Goal: Information Seeking & Learning: Check status

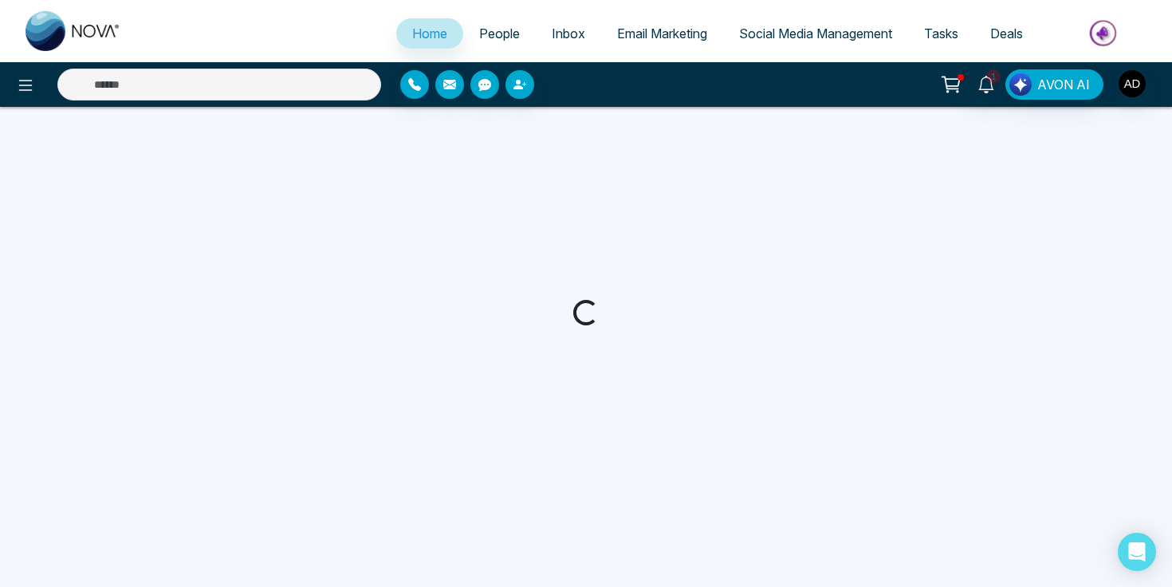
select select "*"
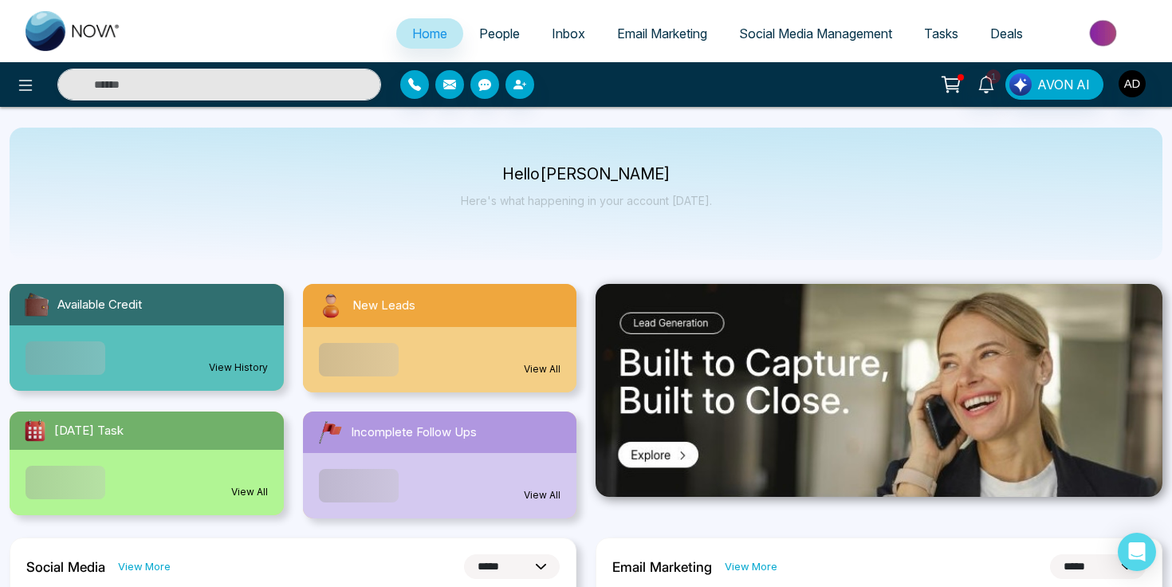
click at [556, 22] on link "Inbox" at bounding box center [568, 33] width 65 height 30
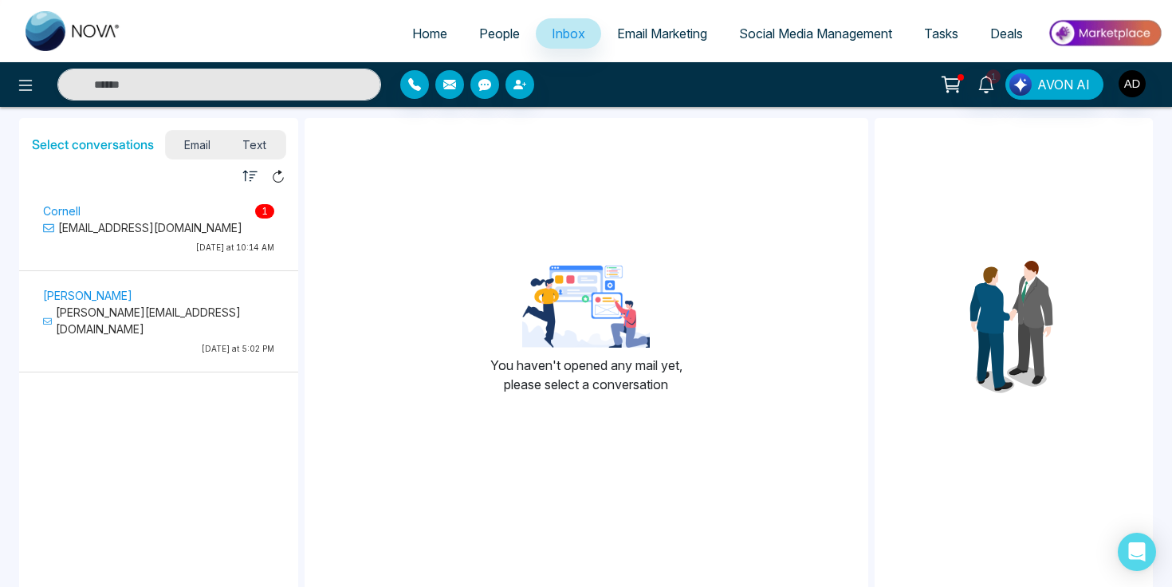
click at [185, 234] on p "[EMAIL_ADDRESS][DOMAIN_NAME]" at bounding box center [158, 227] width 231 height 17
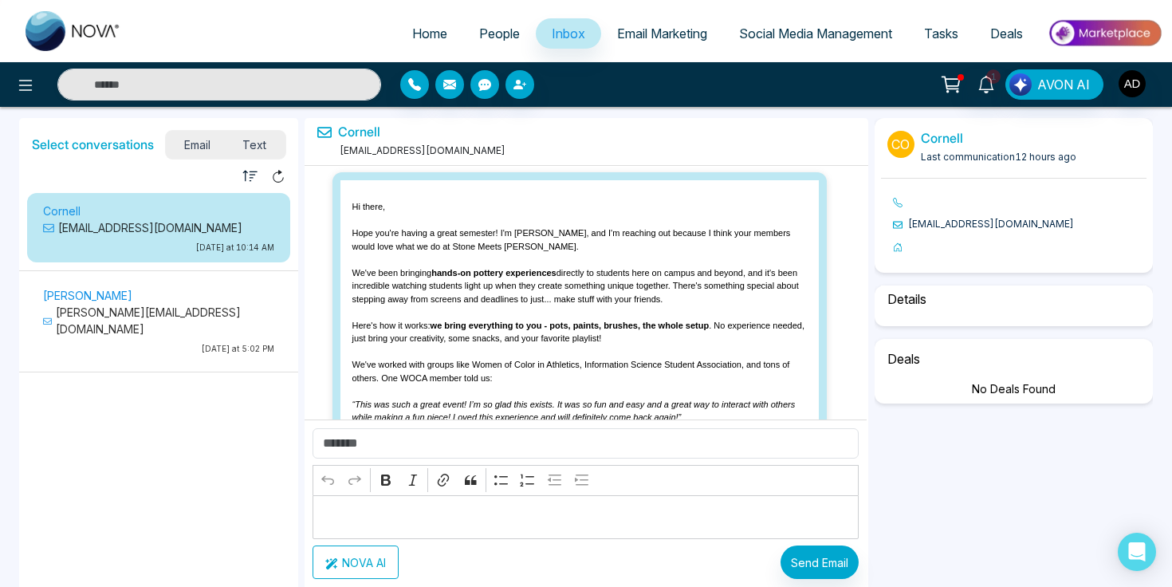
scroll to position [2144, 0]
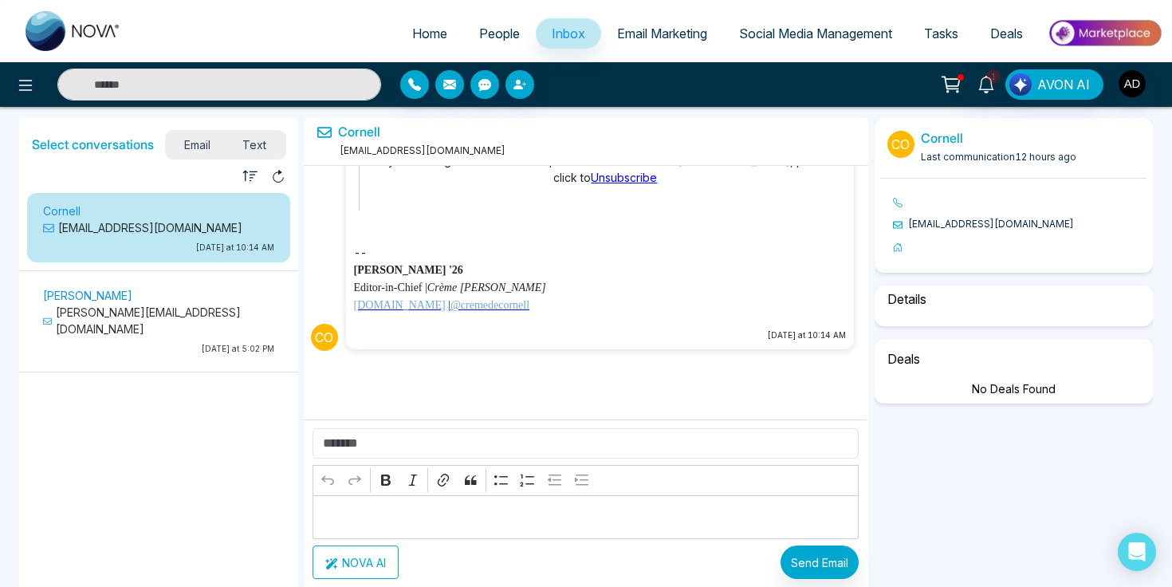
select select "*"
select select "**********"
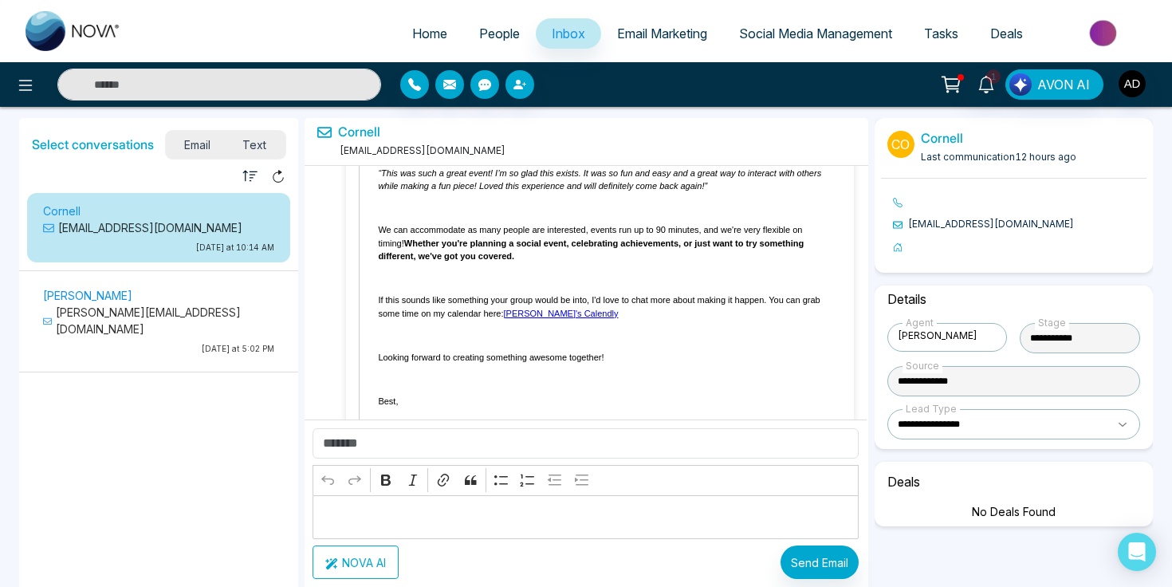
scroll to position [1627, 0]
click at [625, 32] on span "Email Marketing" at bounding box center [662, 34] width 90 height 16
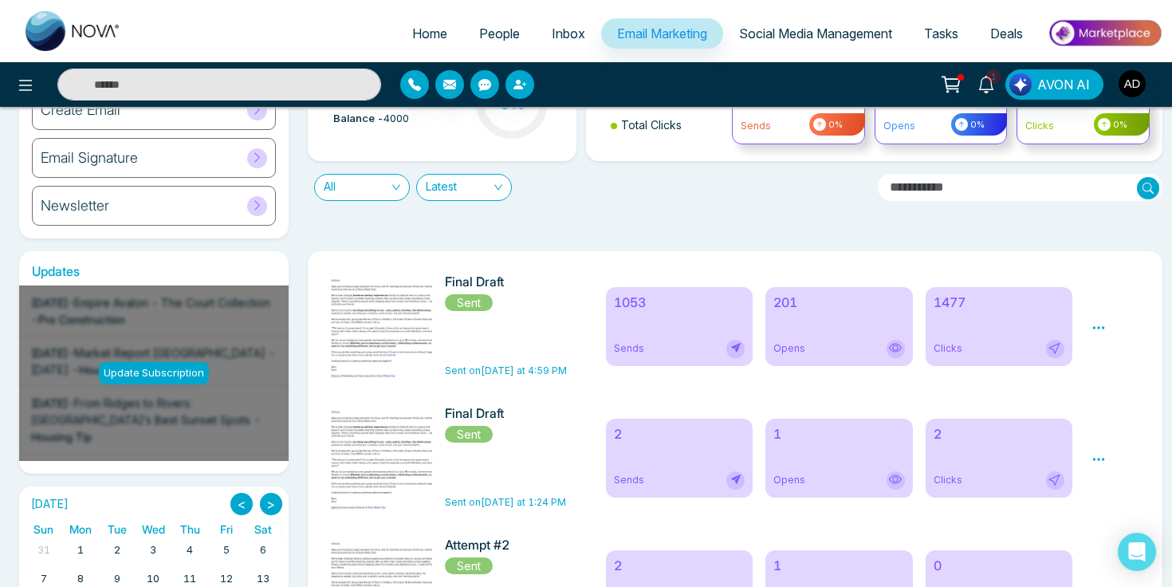
scroll to position [150, 0]
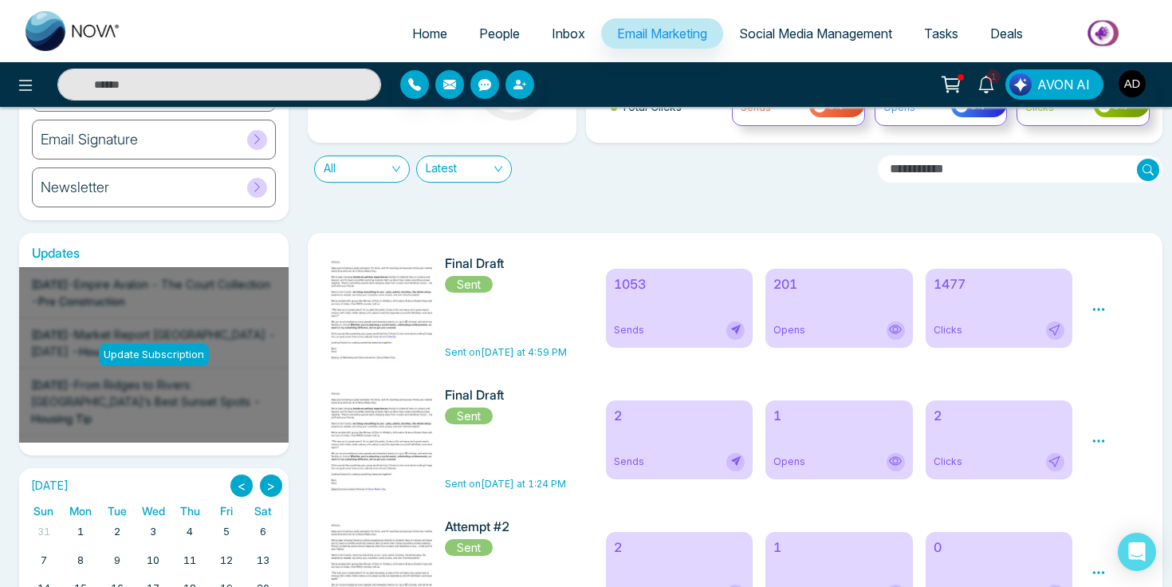
click at [1105, 306] on icon at bounding box center [1098, 309] width 14 height 14
click at [1111, 357] on link "Analytics" at bounding box center [1127, 355] width 46 height 14
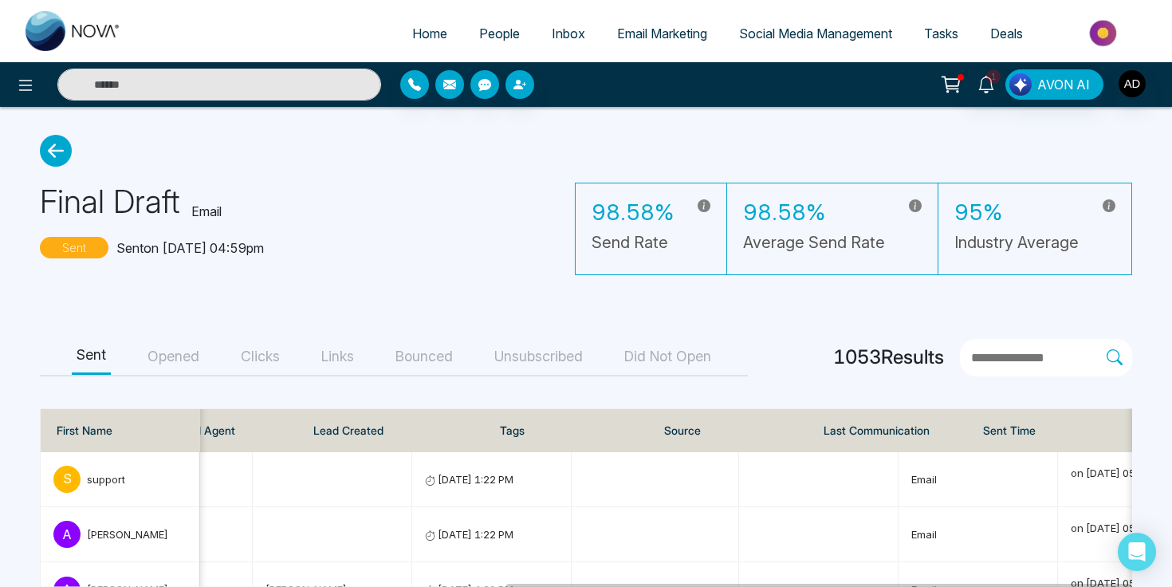
click at [430, 356] on button "Bounced" at bounding box center [424, 357] width 67 height 36
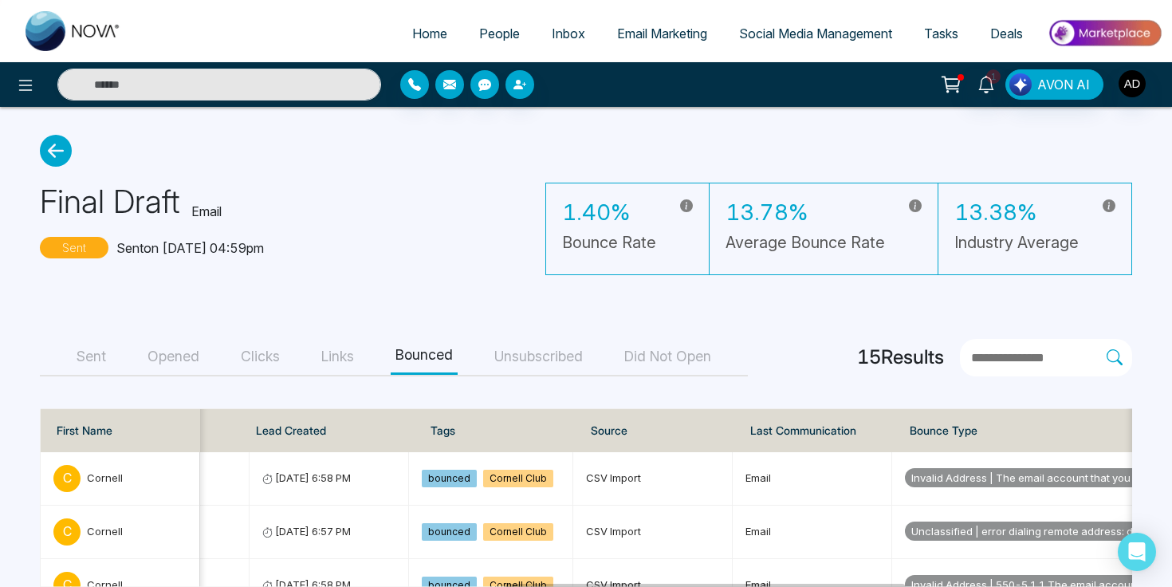
click at [552, 352] on button "Unsubscribed" at bounding box center [538, 357] width 98 height 36
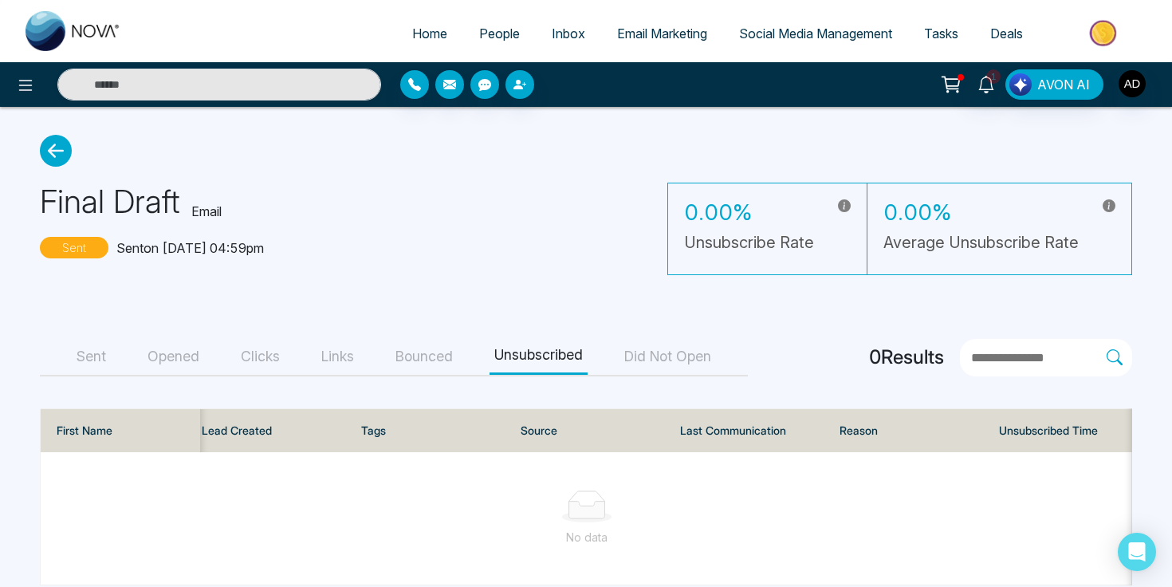
click at [446, 348] on button "Bounced" at bounding box center [424, 357] width 67 height 36
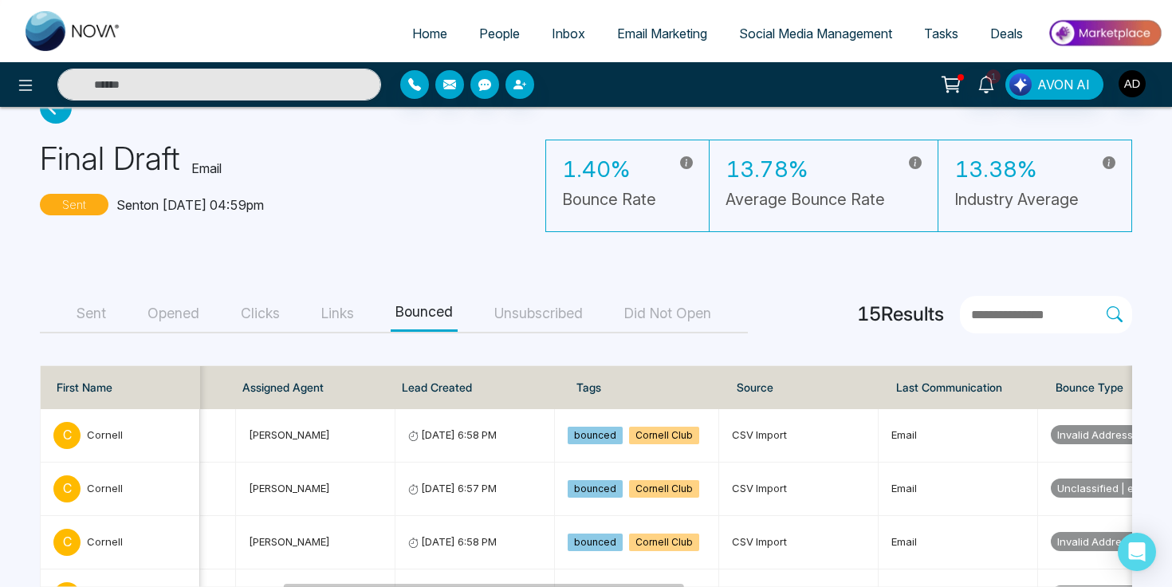
click at [559, 314] on button "Unsubscribed" at bounding box center [538, 314] width 98 height 36
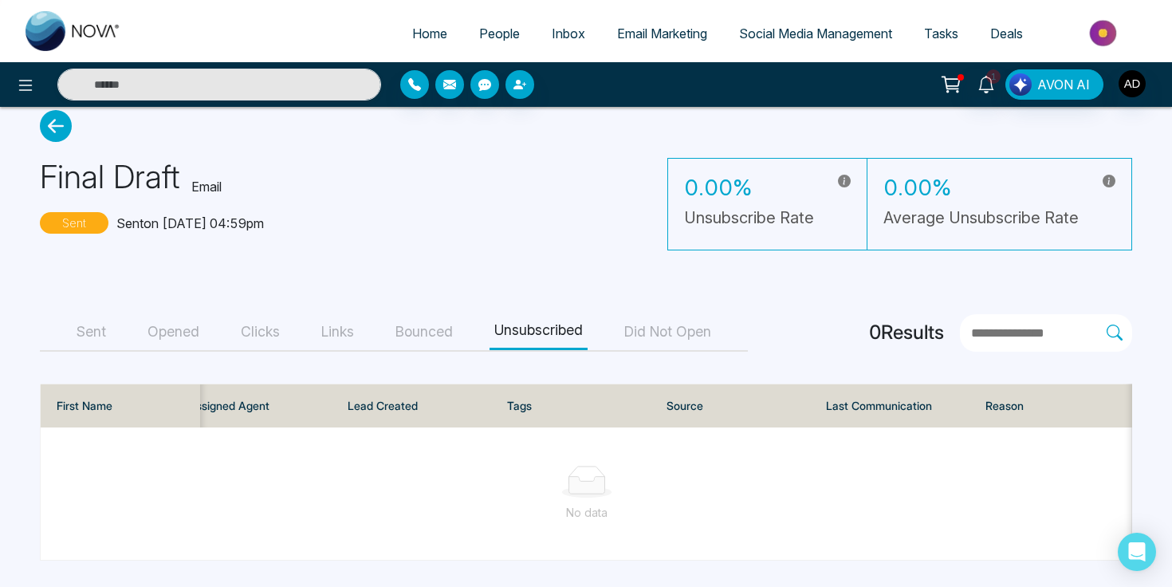
click at [116, 329] on div "Sent Opened Clicks Links Bounced Unsubscribed Did Not Open" at bounding box center [394, 332] width 708 height 37
click at [109, 330] on button "Sent" at bounding box center [91, 332] width 39 height 36
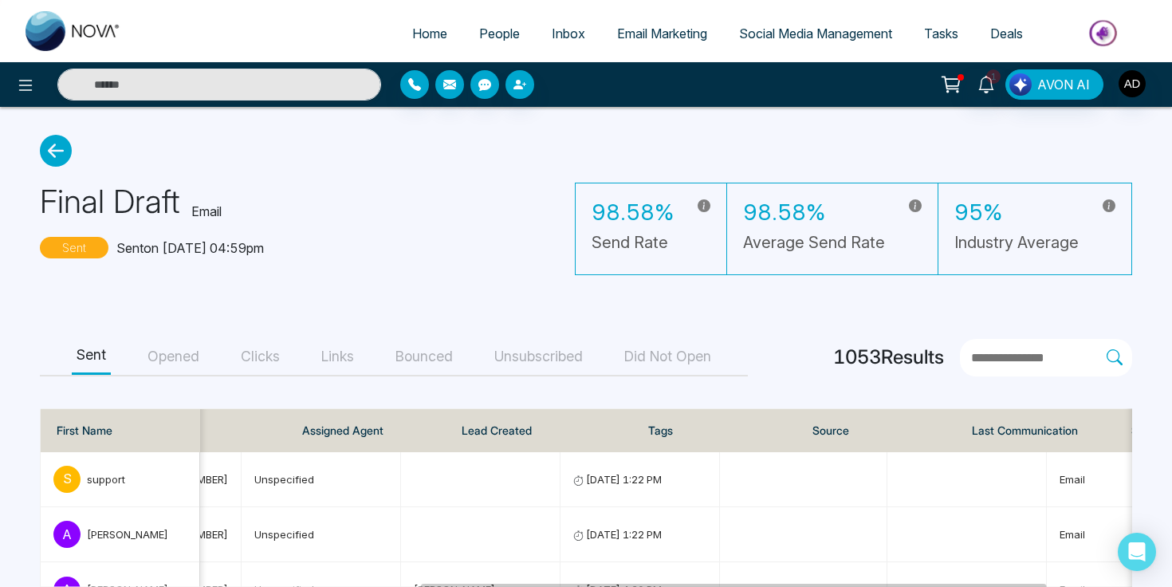
click at [684, 351] on button "Did Not Open" at bounding box center [667, 357] width 96 height 36
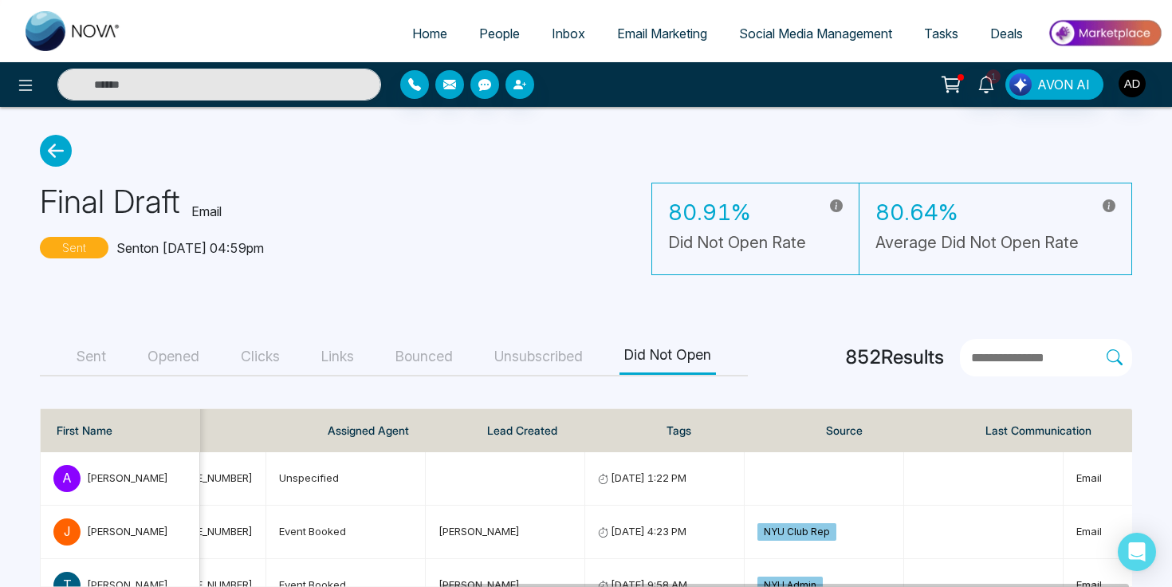
click at [335, 354] on button "Links" at bounding box center [337, 357] width 42 height 36
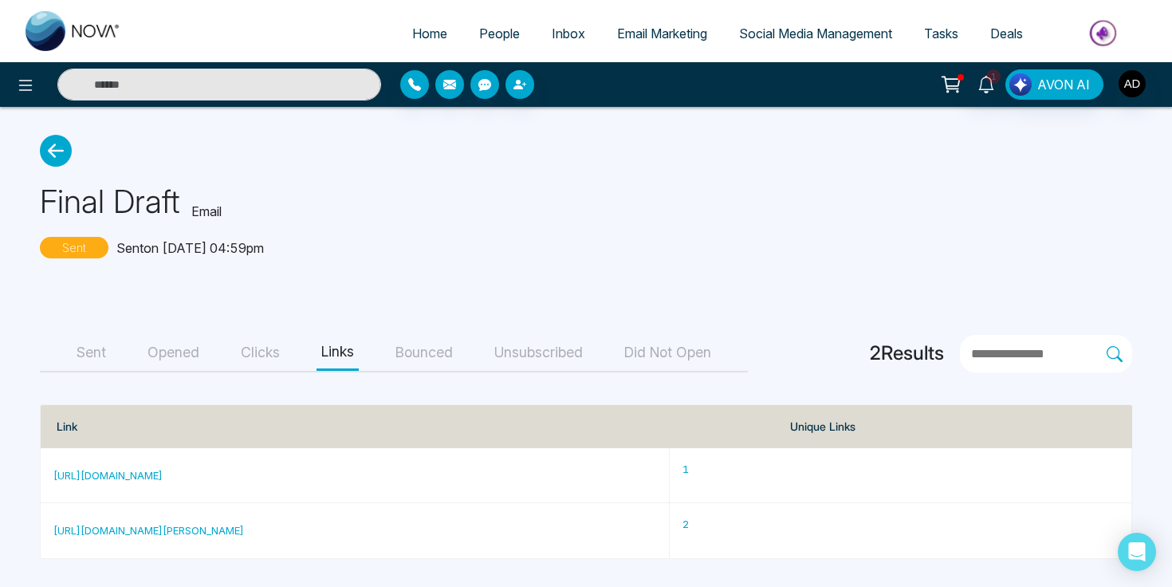
click at [264, 350] on button "Clicks" at bounding box center [260, 353] width 49 height 36
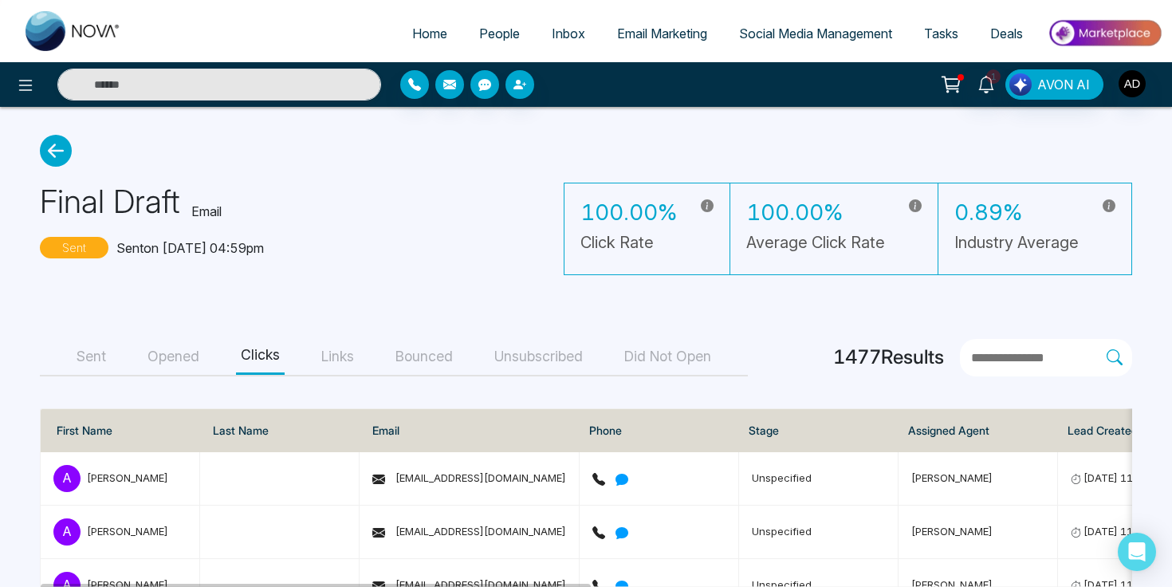
click at [186, 368] on button "Opened" at bounding box center [173, 357] width 61 height 36
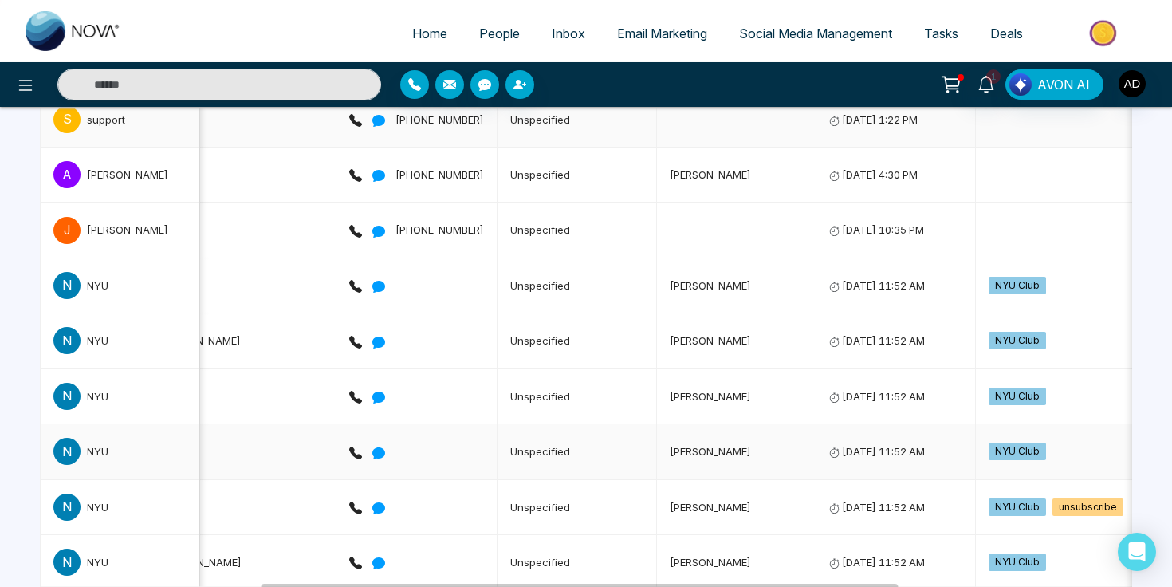
scroll to position [0, 474]
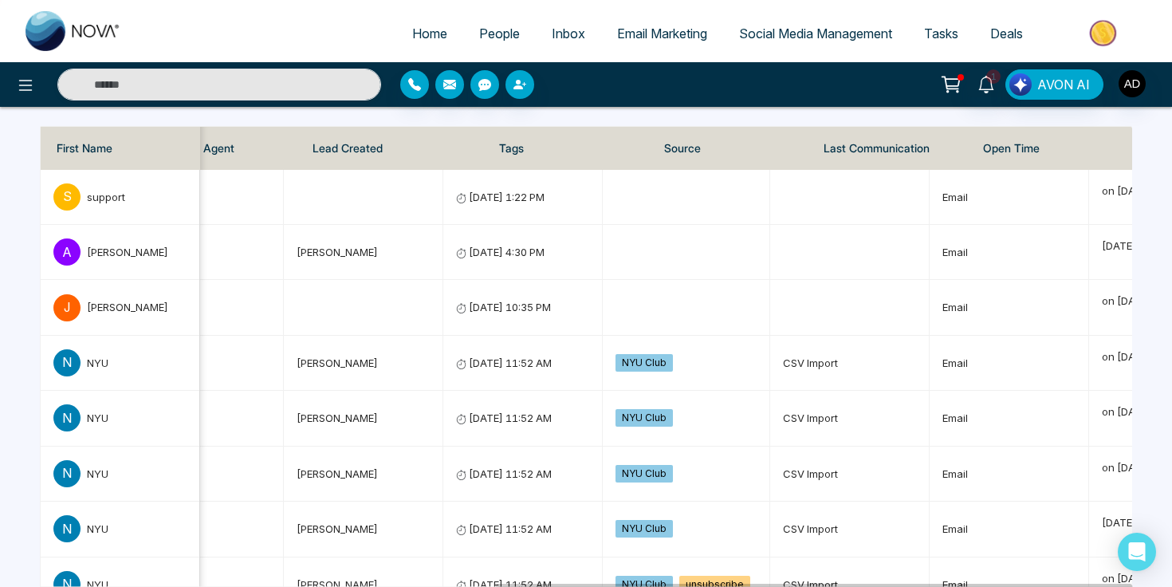
click at [1014, 147] on th "Open Time" at bounding box center [1051, 148] width 163 height 43
click at [1079, 147] on th "Open Time" at bounding box center [1051, 148] width 163 height 43
click at [995, 148] on th "Open Time" at bounding box center [1051, 148] width 163 height 43
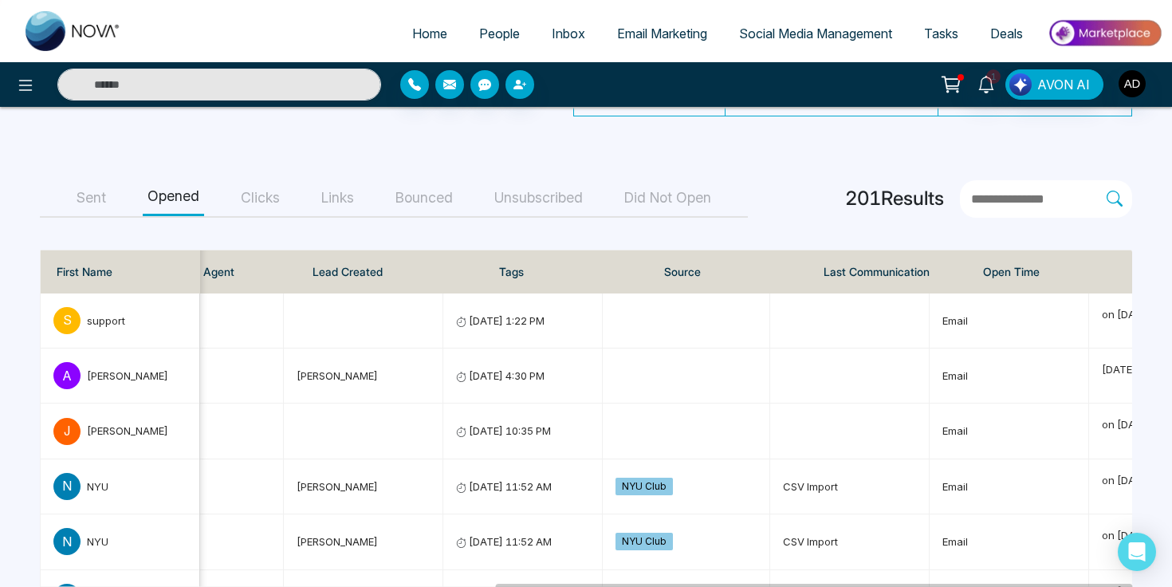
scroll to position [0, 0]
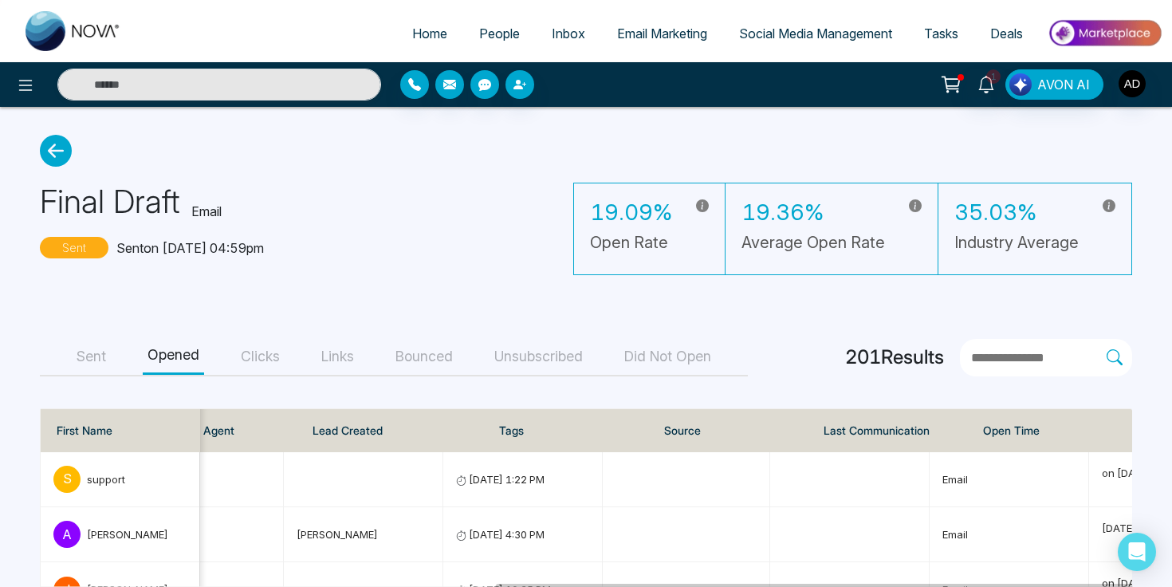
click at [426, 250] on div "Final Draft Email Sent Sent on [DATE] 04:59pm 19.09% Open Rate 19.36% Average O…" at bounding box center [586, 221] width 1092 height 108
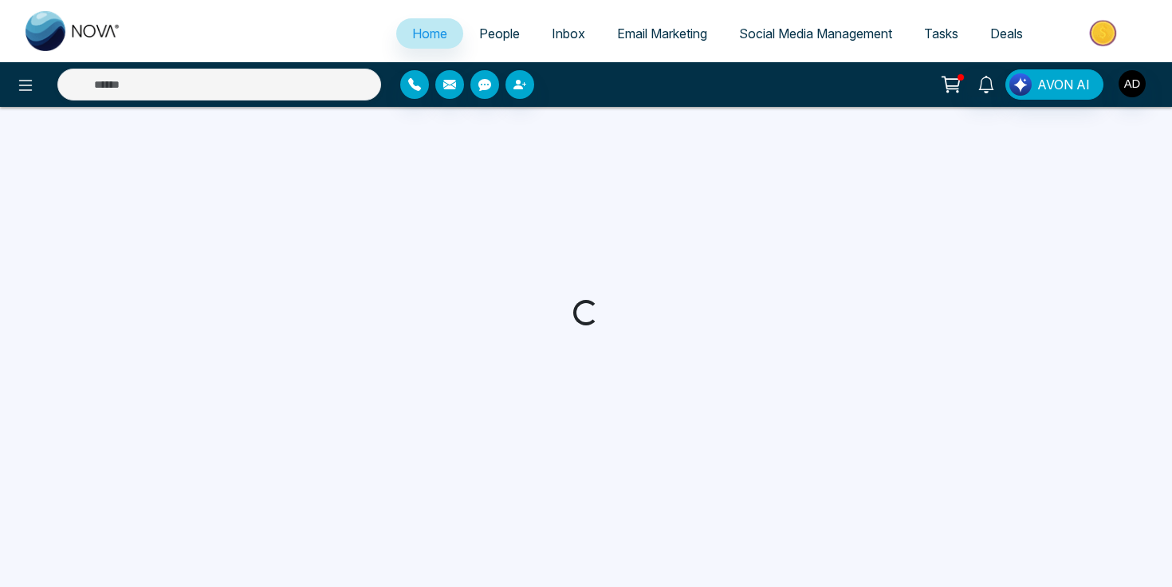
select select "*"
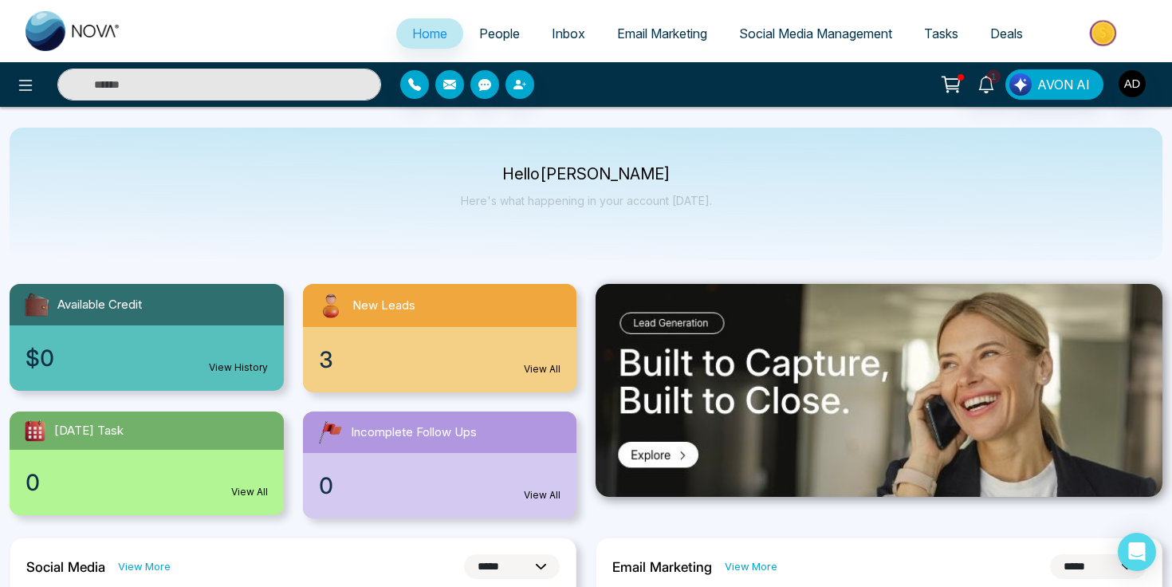
click at [570, 33] on span "Inbox" at bounding box center [568, 34] width 33 height 16
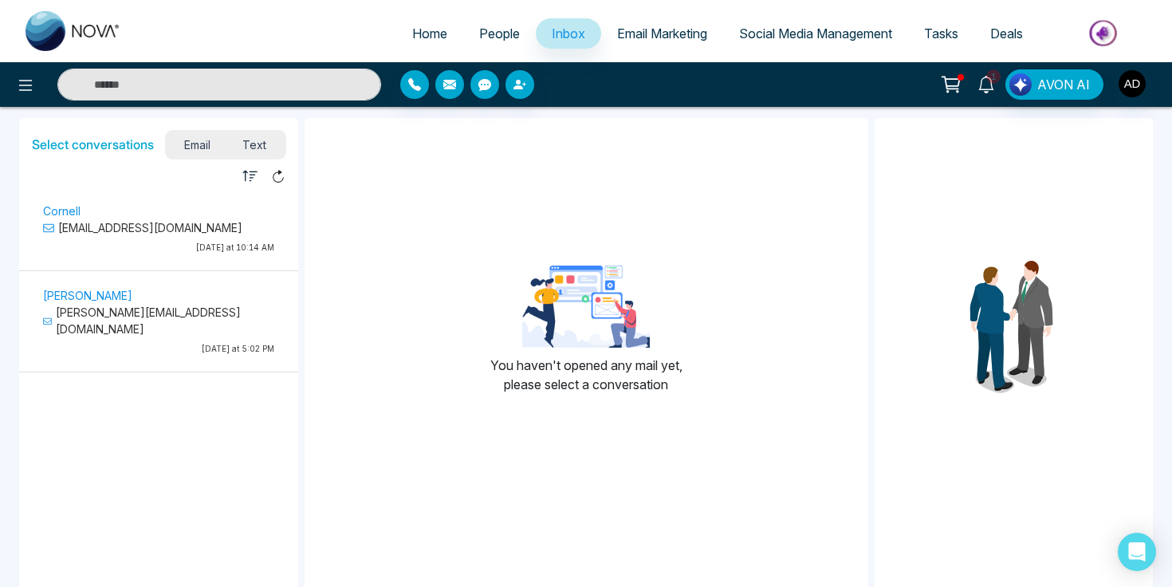
click at [985, 83] on icon at bounding box center [986, 85] width 18 height 18
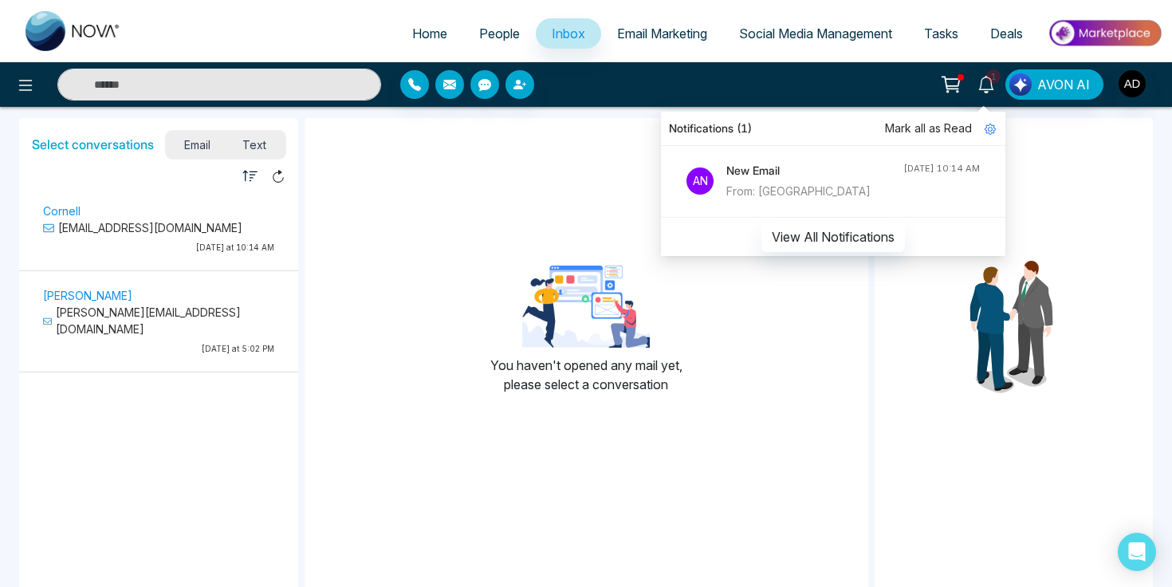
click at [585, 185] on div "You haven't opened any mail yet, please select a conversation" at bounding box center [587, 336] width 564 height 411
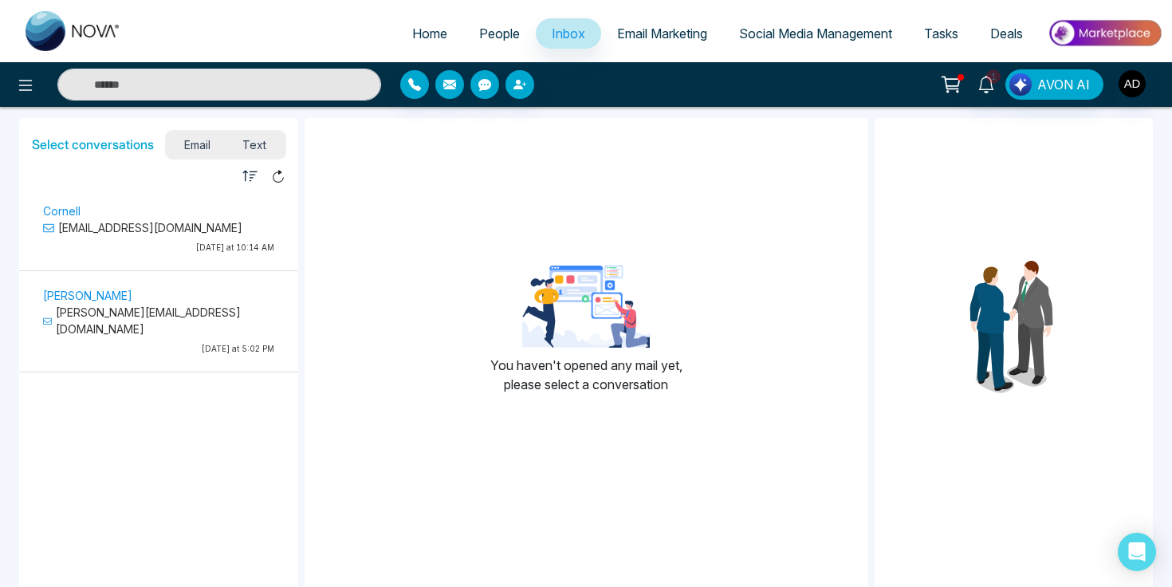
click at [799, 232] on div "You haven't opened any mail yet, please select a conversation" at bounding box center [587, 336] width 564 height 411
